Goal: Book appointment/travel/reservation

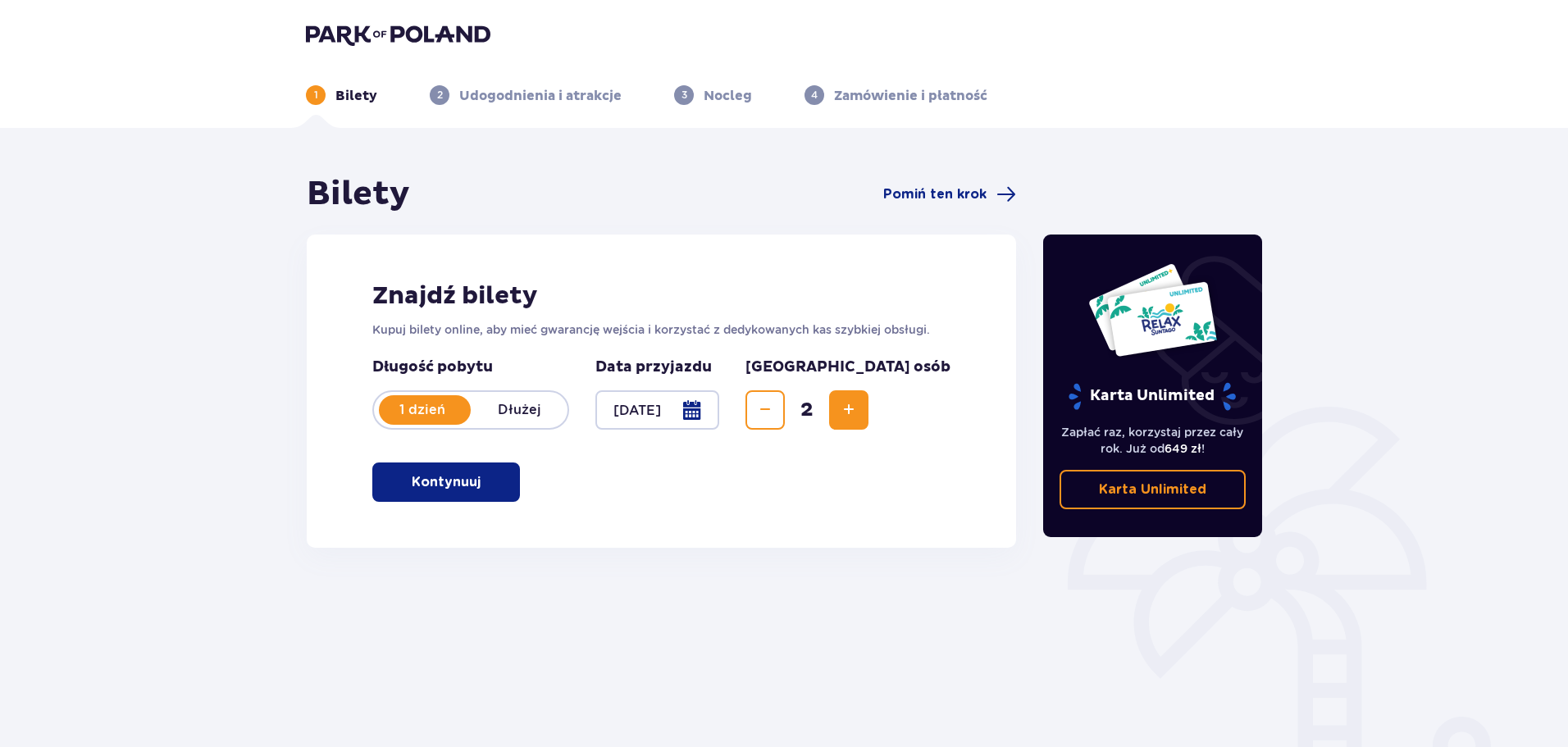
click at [501, 489] on button "Kontynuuj" at bounding box center [446, 483] width 148 height 40
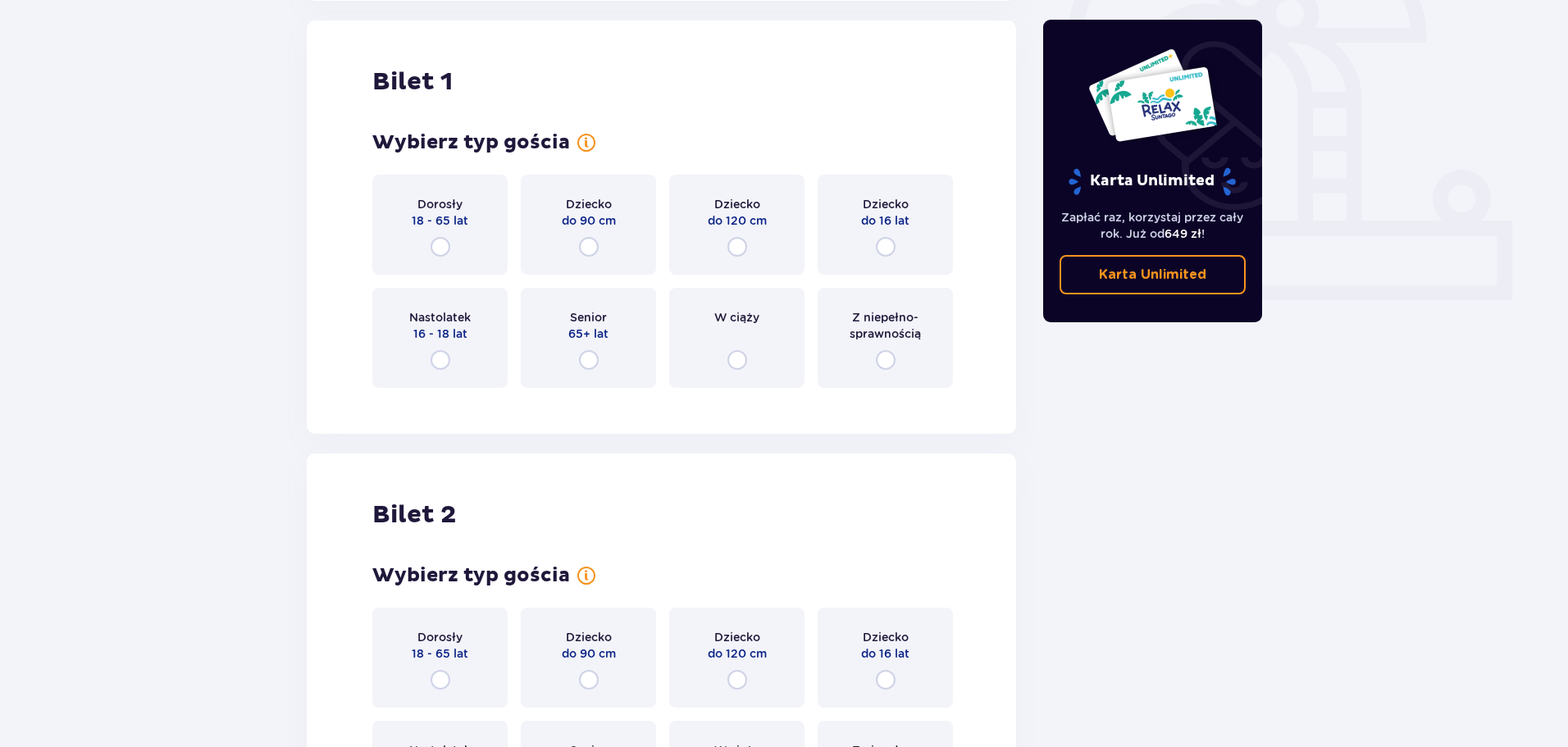
scroll to position [548, 0]
click at [438, 254] on input "radio" at bounding box center [440, 245] width 20 height 20
radio input "true"
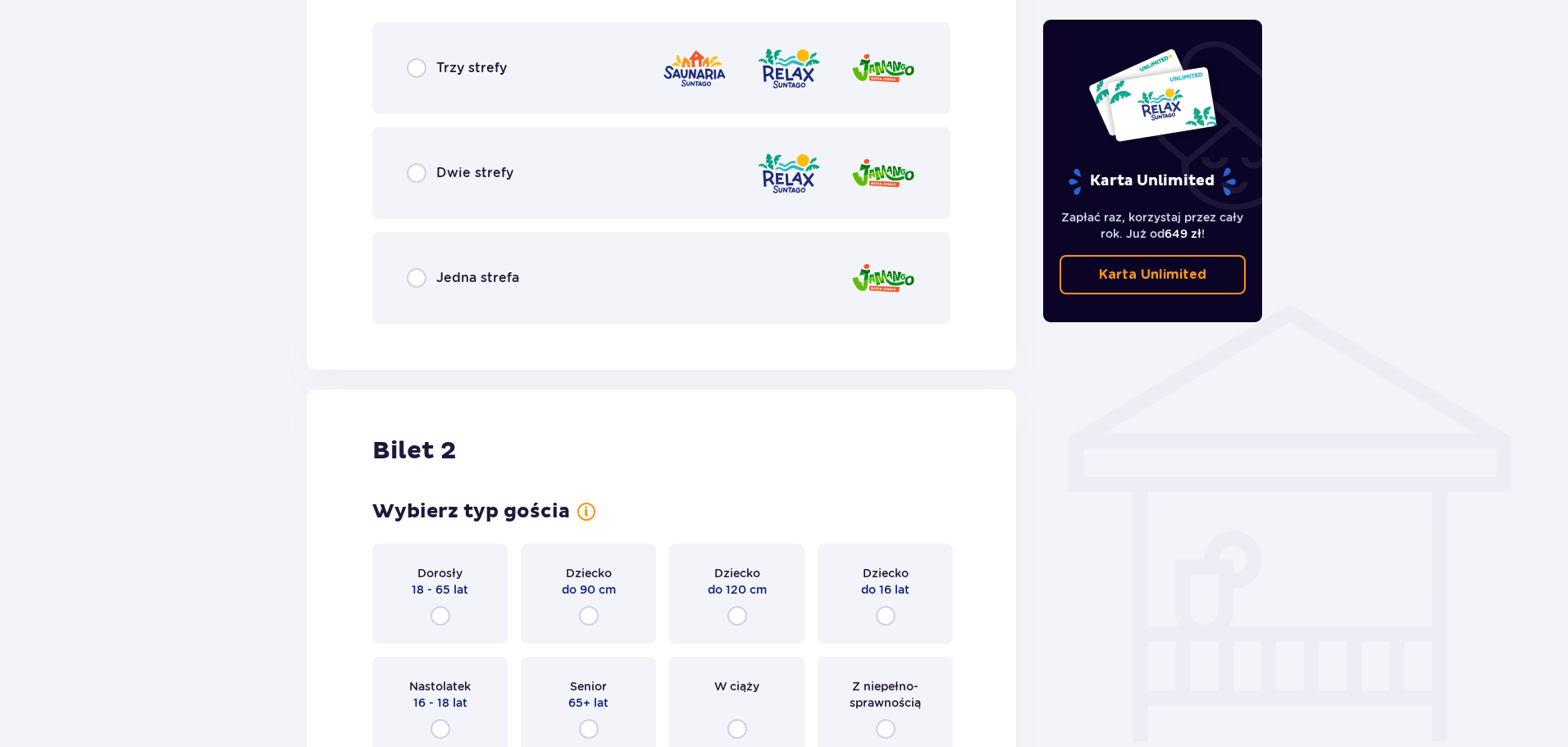
scroll to position [1030, 0]
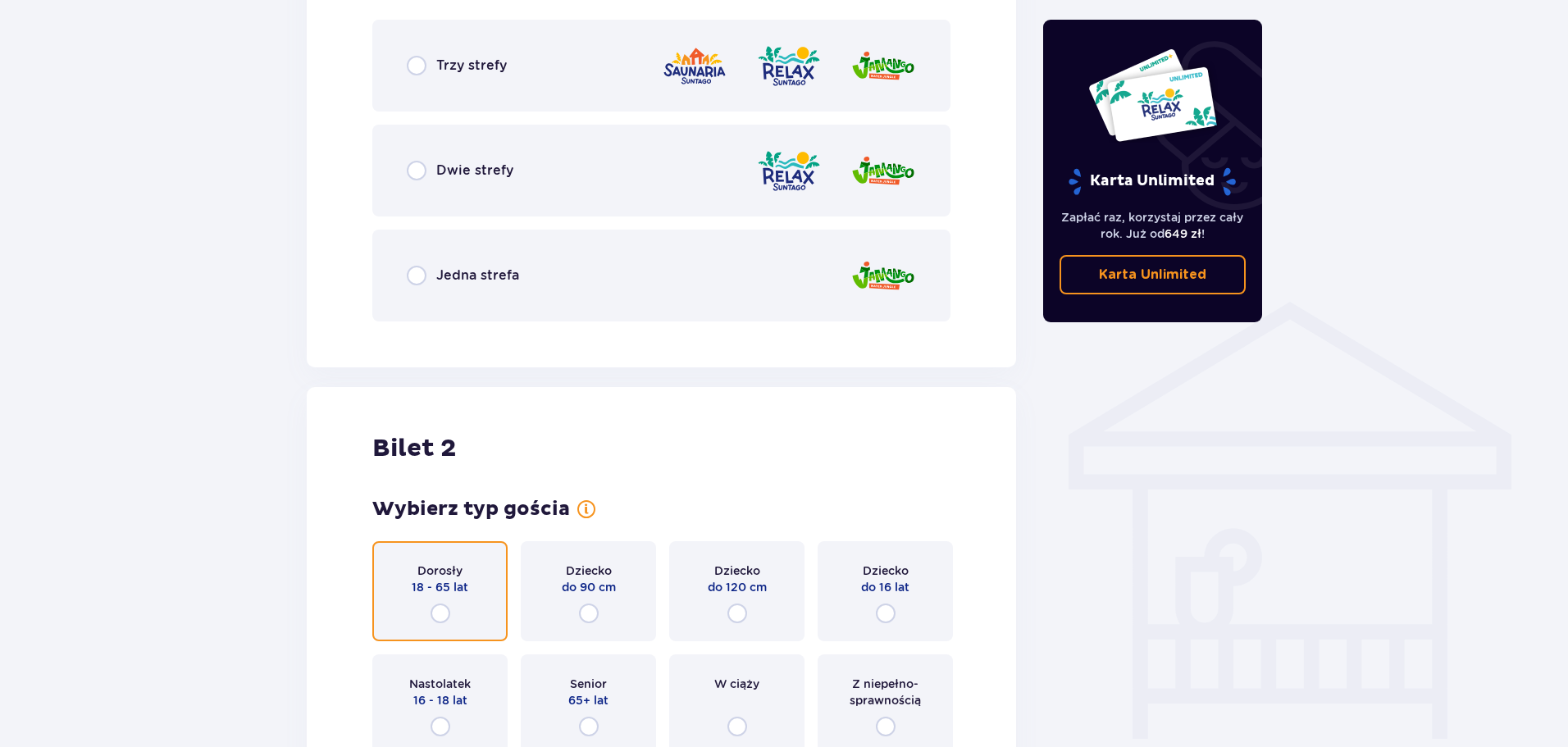
click at [437, 614] on input "radio" at bounding box center [440, 613] width 20 height 20
radio input "true"
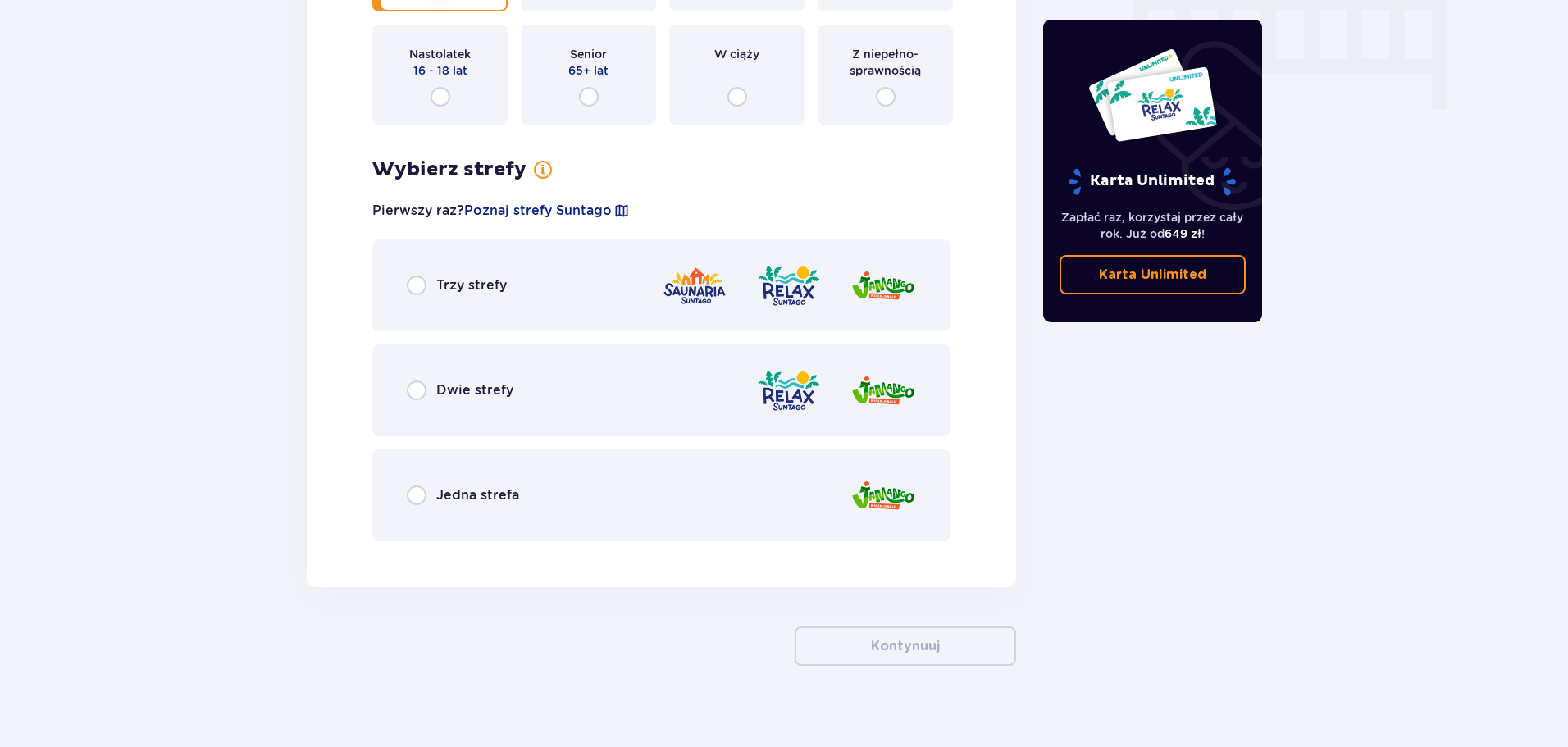
scroll to position [1678, 0]
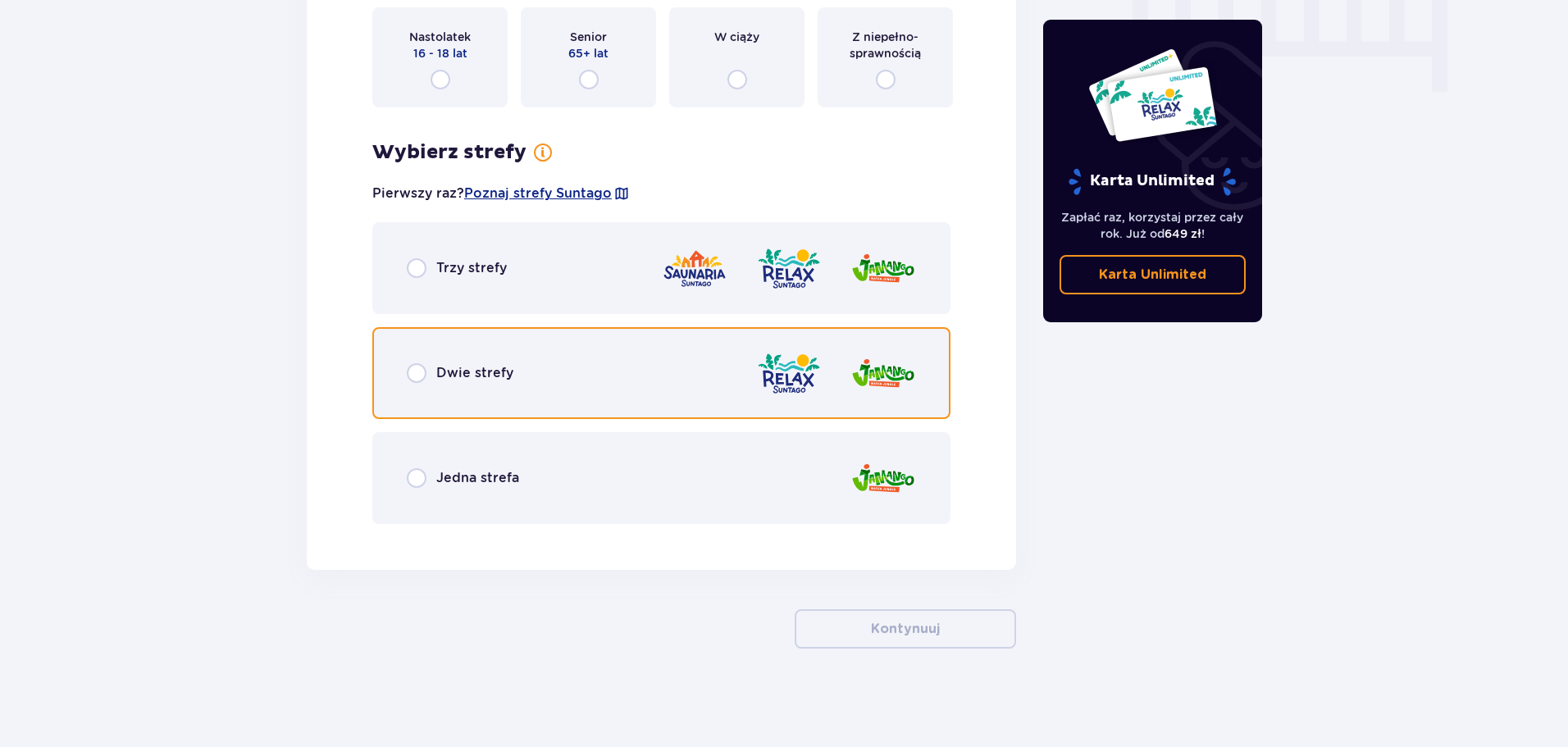
click at [412, 375] on input "radio" at bounding box center [416, 373] width 20 height 20
radio input "true"
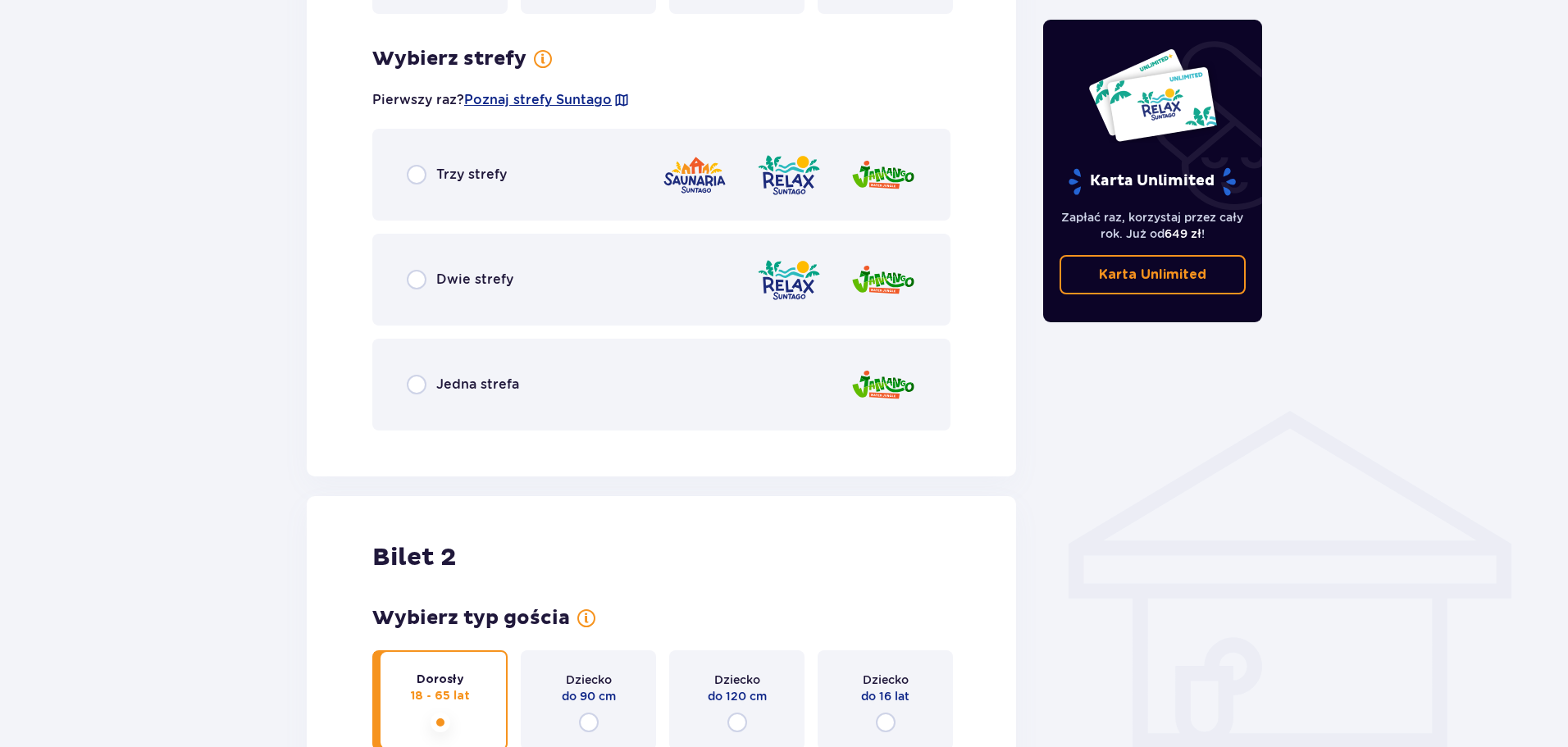
scroll to position [919, 0]
click at [414, 296] on div "Dwie strefy" at bounding box center [661, 281] width 578 height 91
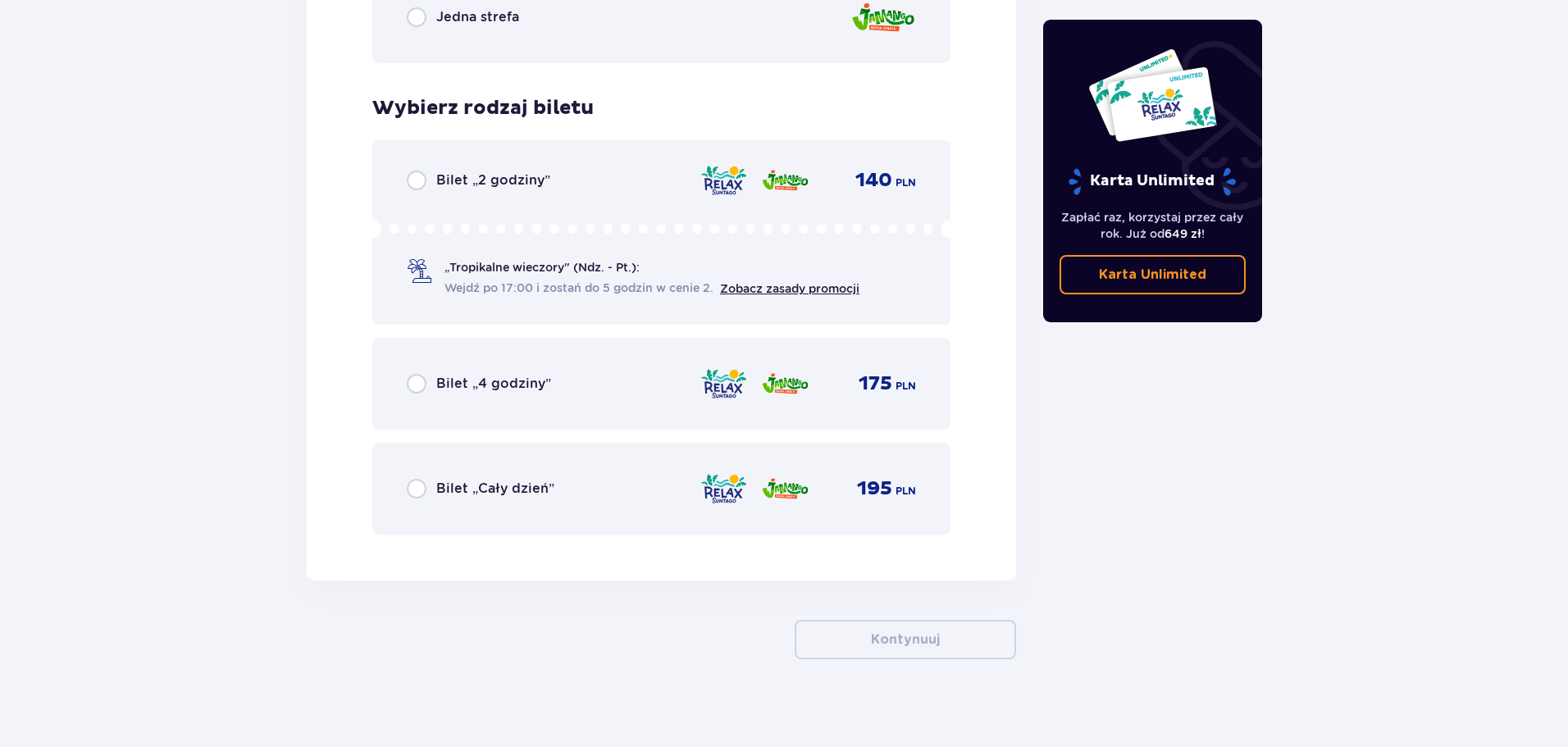
scroll to position [2621, 0]
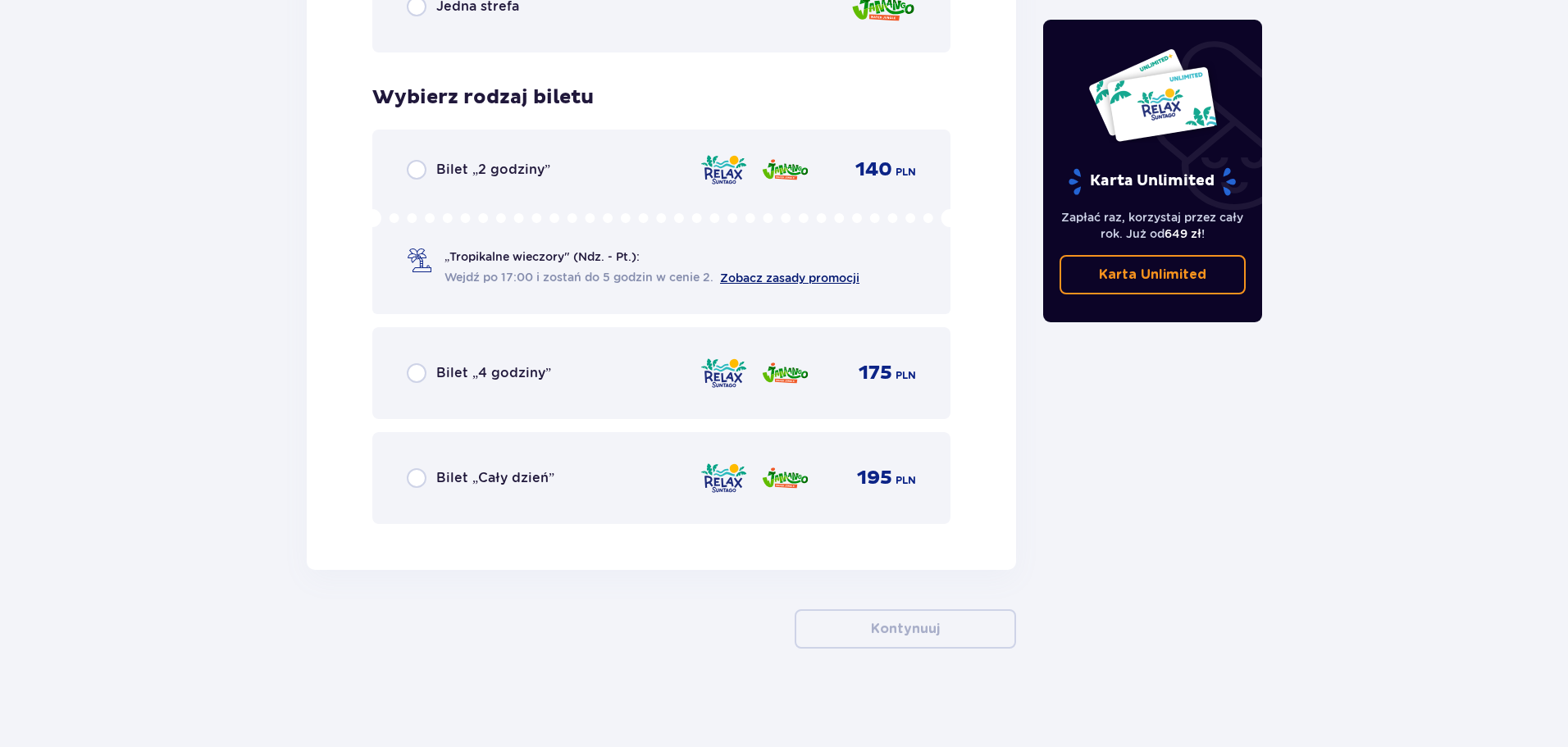
click at [835, 277] on link "Zobacz zasady promocji" at bounding box center [790, 278] width 140 height 13
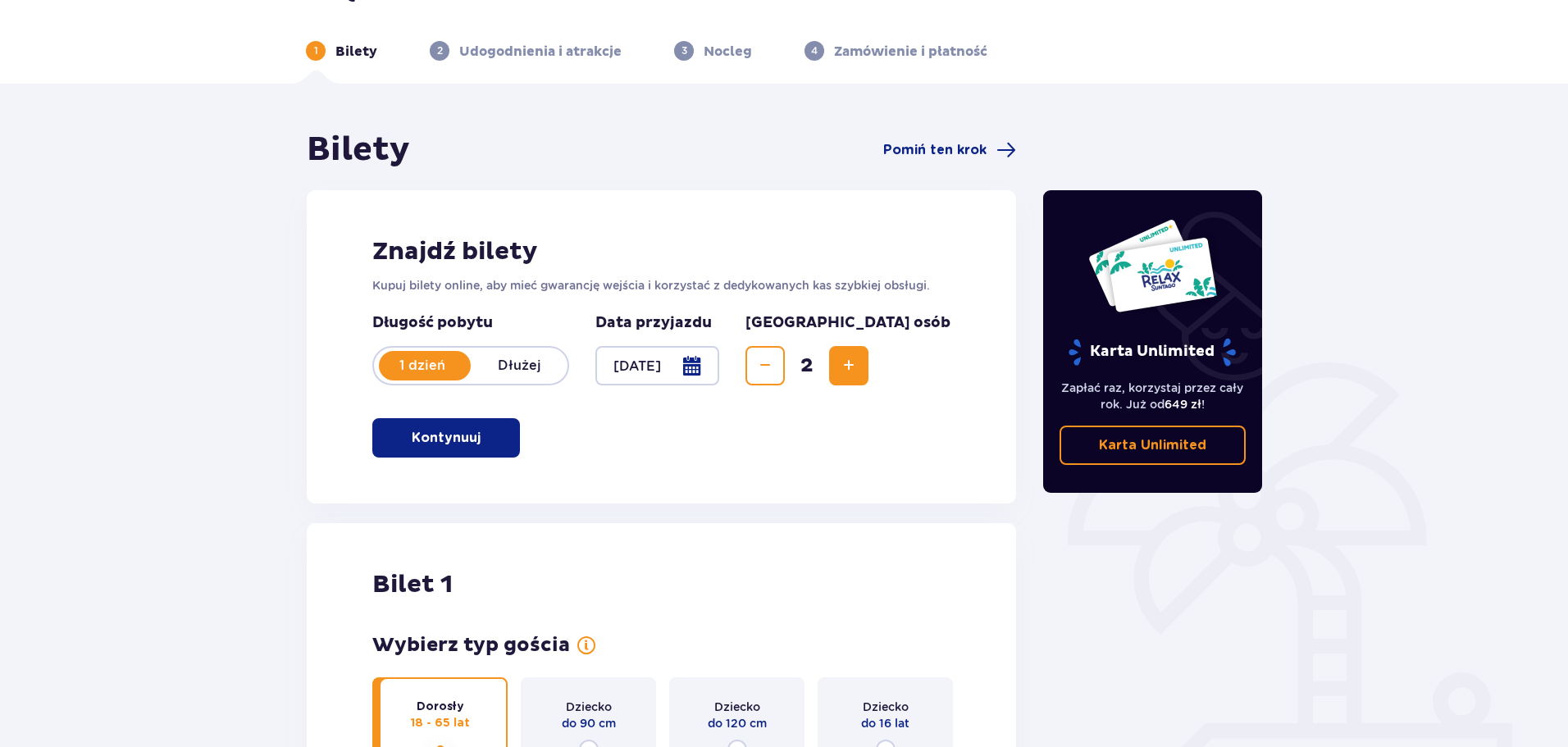
scroll to position [0, 0]
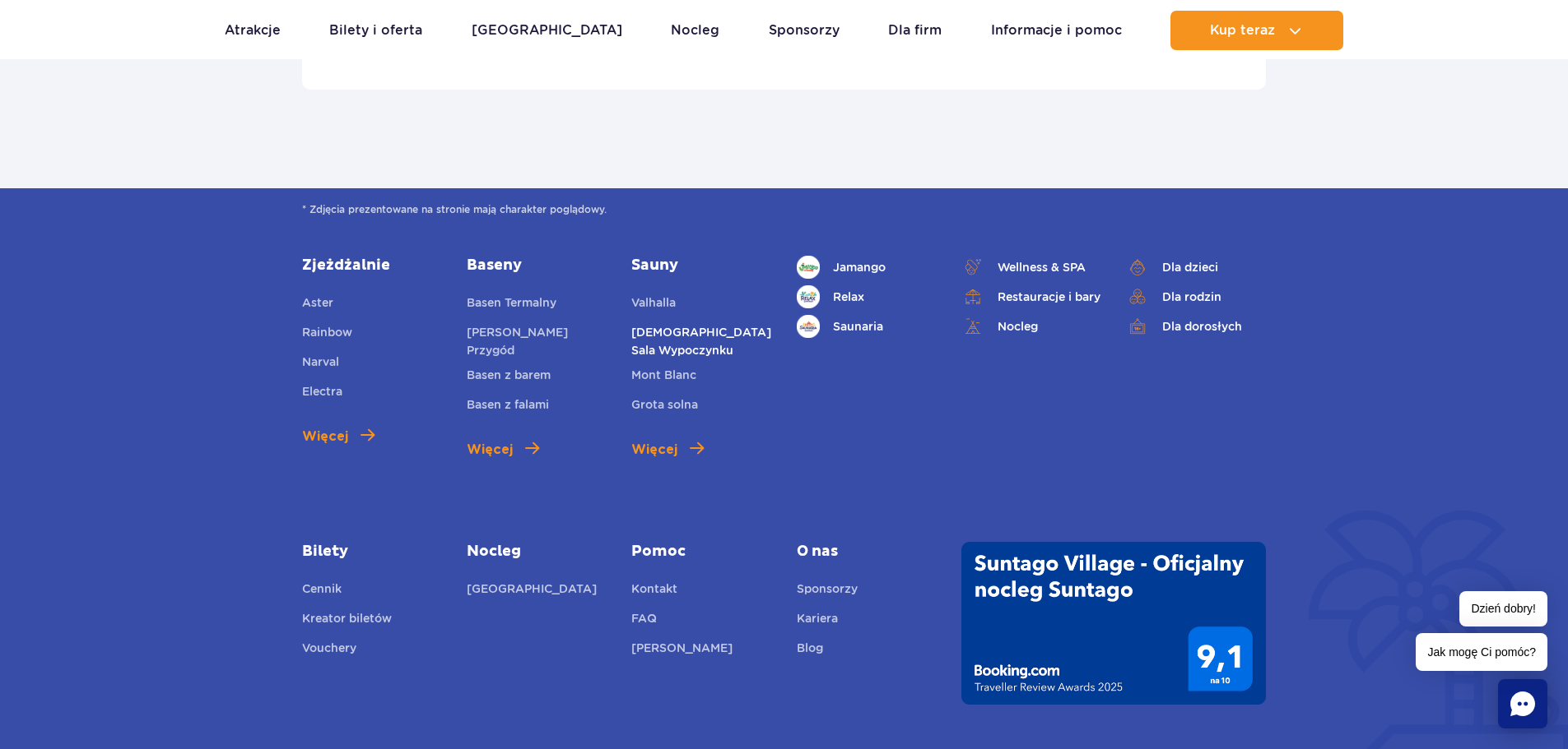
scroll to position [5593, 0]
